Goal: Find specific page/section: Find specific page/section

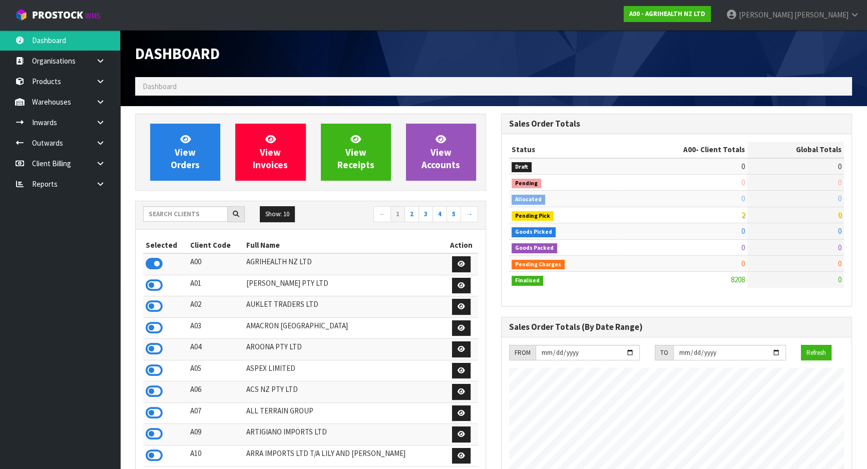
scroll to position [757, 365]
click at [204, 215] on input "text" at bounding box center [185, 214] width 85 height 16
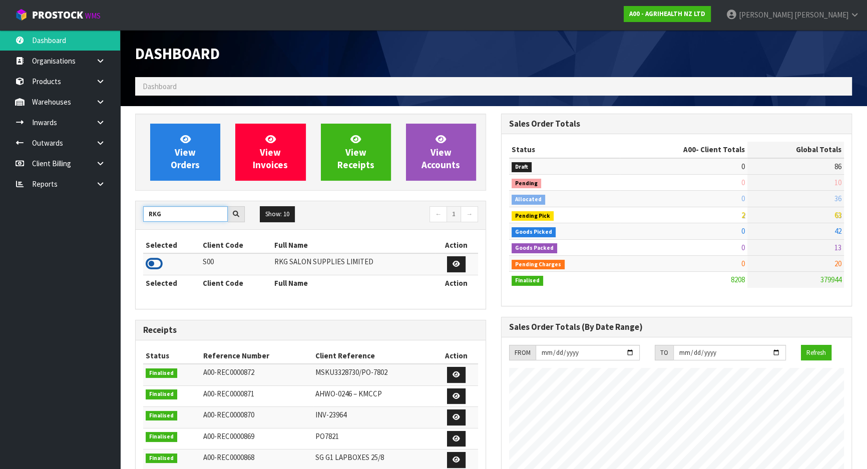
type input "RKG"
click at [151, 264] on icon at bounding box center [154, 263] width 17 height 15
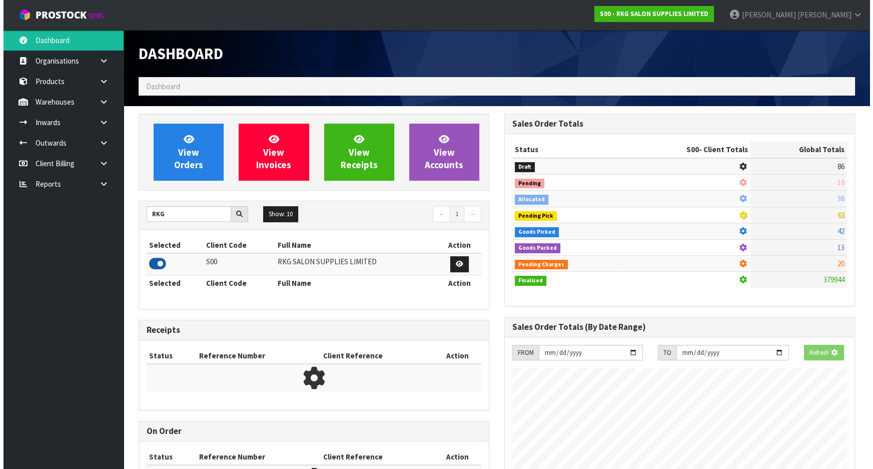
scroll to position [778, 365]
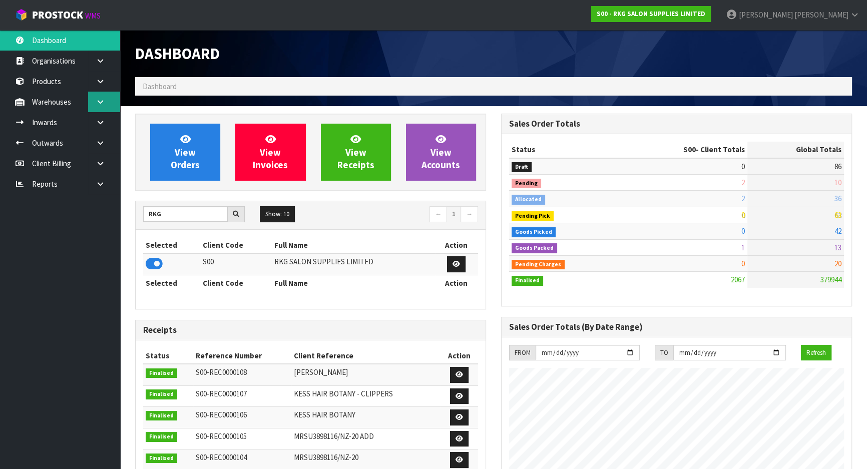
click at [110, 97] on link at bounding box center [104, 102] width 32 height 21
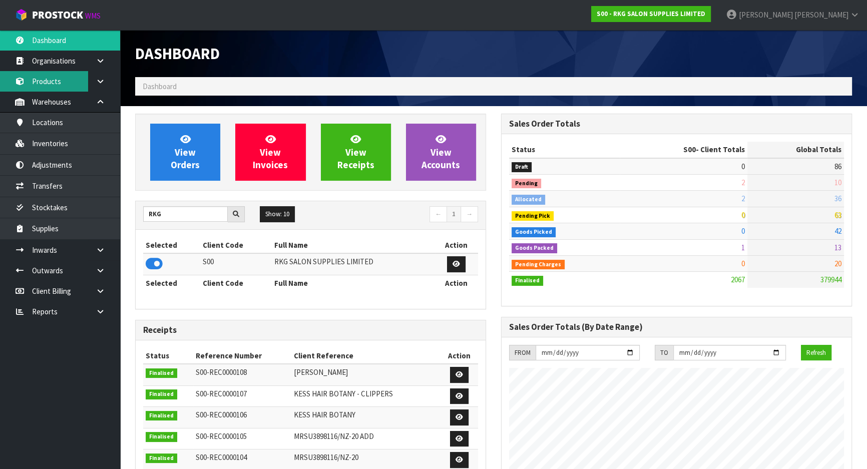
click at [76, 79] on link "Products" at bounding box center [60, 81] width 120 height 21
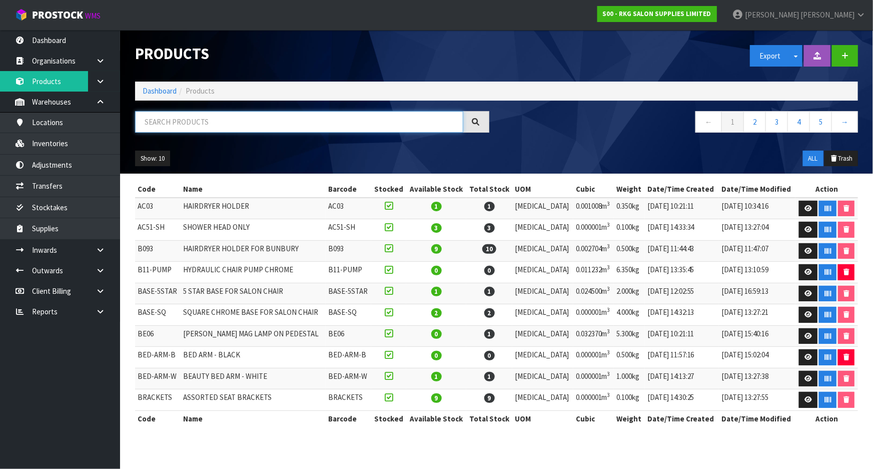
click at [187, 123] on input "text" at bounding box center [299, 122] width 328 height 22
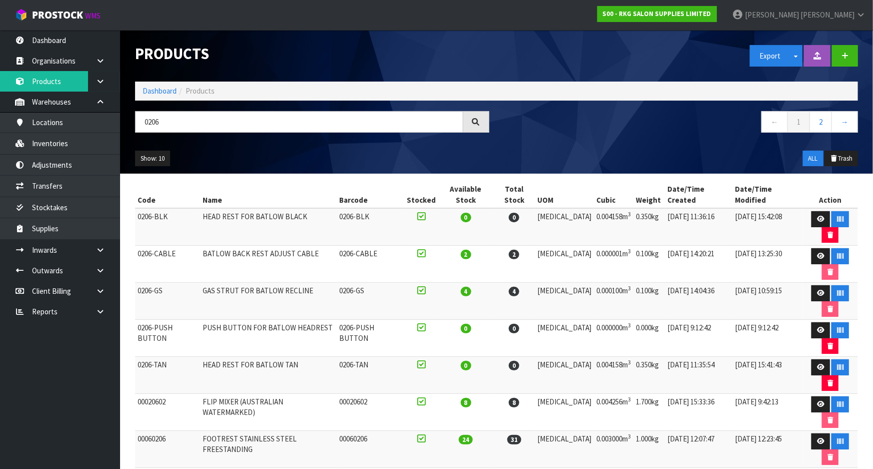
click at [146, 320] on td "0206-PUSH BUTTON" at bounding box center [167, 338] width 65 height 37
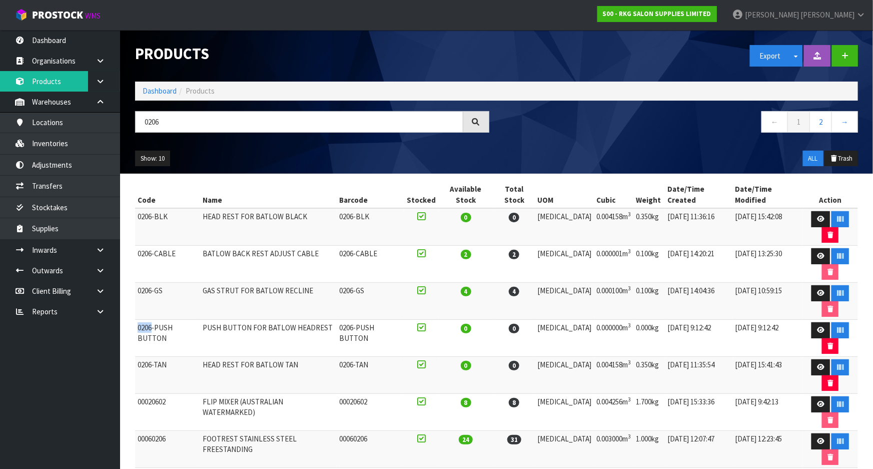
click at [146, 320] on td "0206-PUSH BUTTON" at bounding box center [167, 338] width 65 height 37
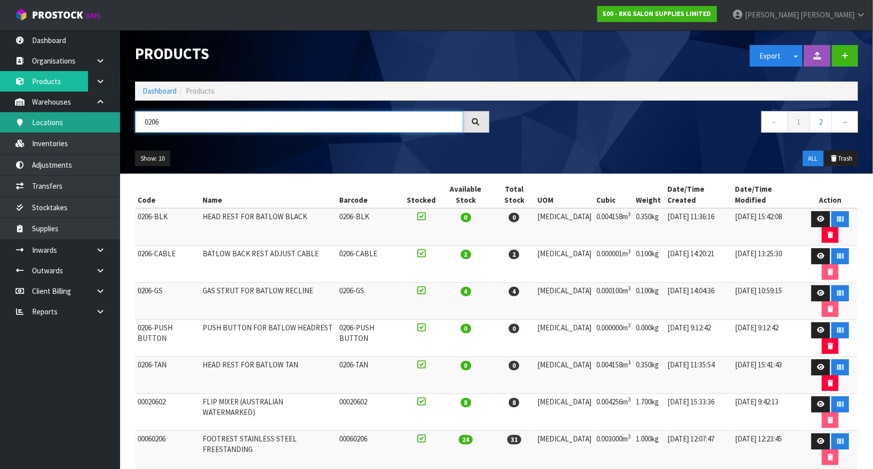
drag, startPoint x: 185, startPoint y: 120, endPoint x: 102, endPoint y: 131, distance: 83.4
click at [102, 131] on body "Toggle navigation ProStock WMS S00 - RKG SALON SUPPLIES LIMITED [PERSON_NAME] L…" at bounding box center [436, 234] width 873 height 469
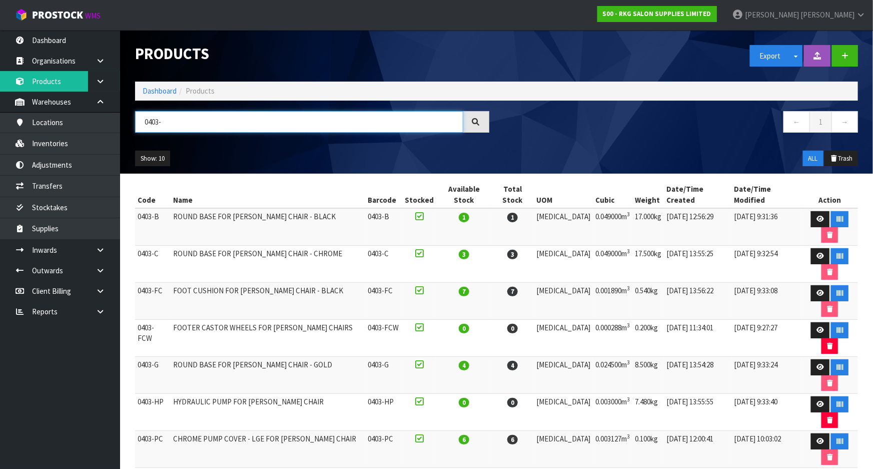
type input "0403-"
click at [150, 320] on td "0403-FCW" at bounding box center [153, 338] width 36 height 37
copy tr "0403-FCW"
